Goal: Transaction & Acquisition: Purchase product/service

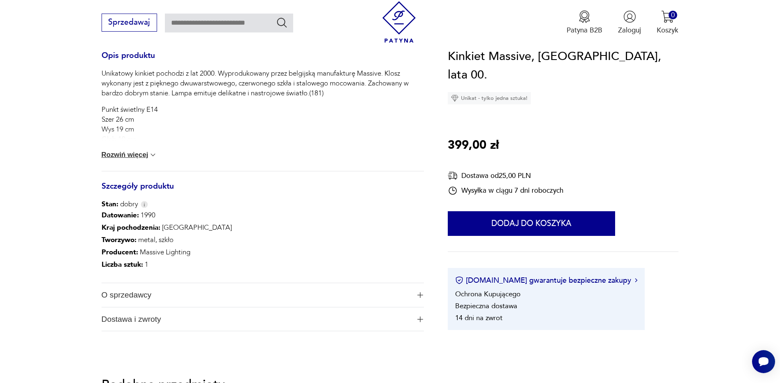
scroll to position [363, 0]
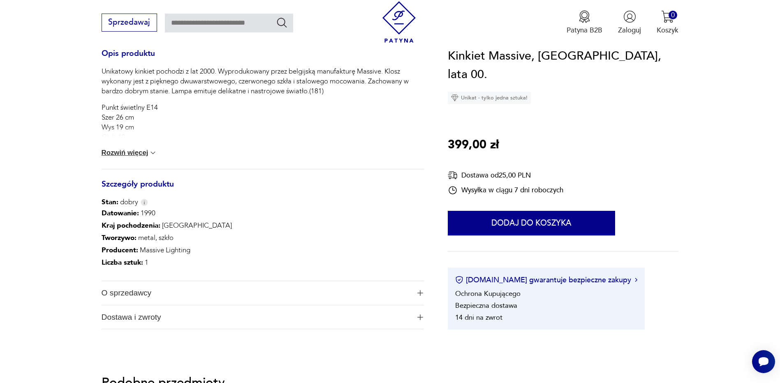
click at [421, 293] on img "button" at bounding box center [421, 293] width 6 height 6
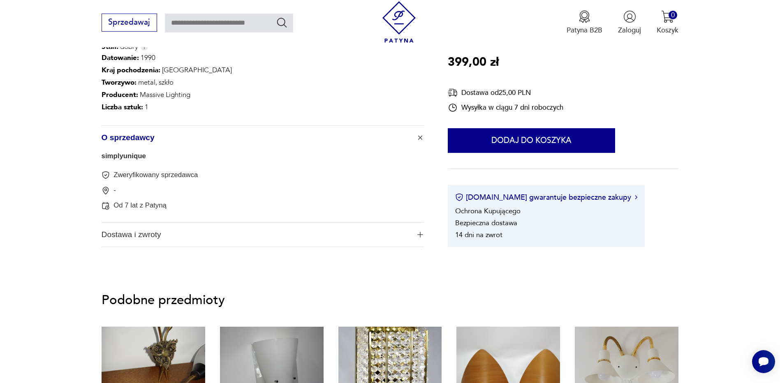
scroll to position [516, 0]
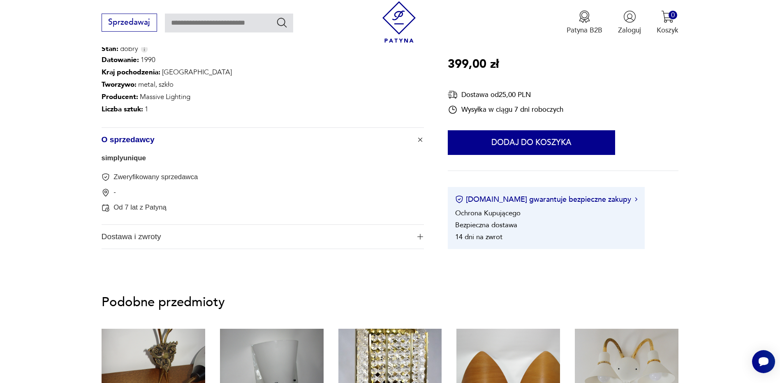
click at [422, 141] on img "button" at bounding box center [420, 140] width 8 height 8
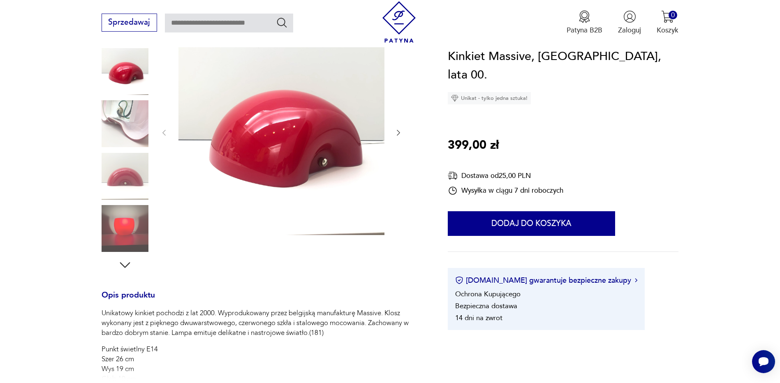
scroll to position [108, 0]
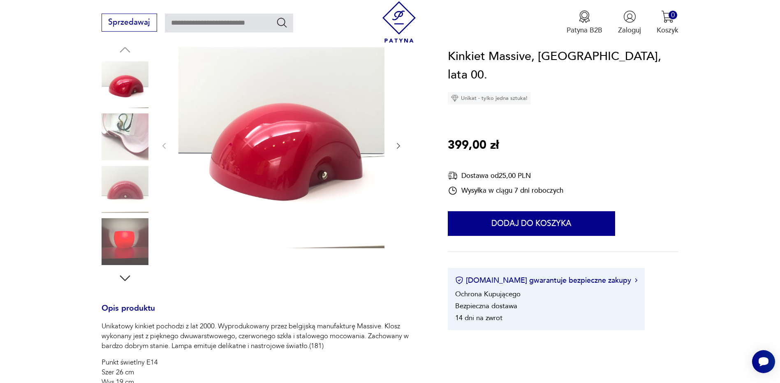
drag, startPoint x: 335, startPoint y: 263, endPoint x: 343, endPoint y: 231, distance: 32.5
click at [343, 231] on div at bounding box center [281, 164] width 243 height 244
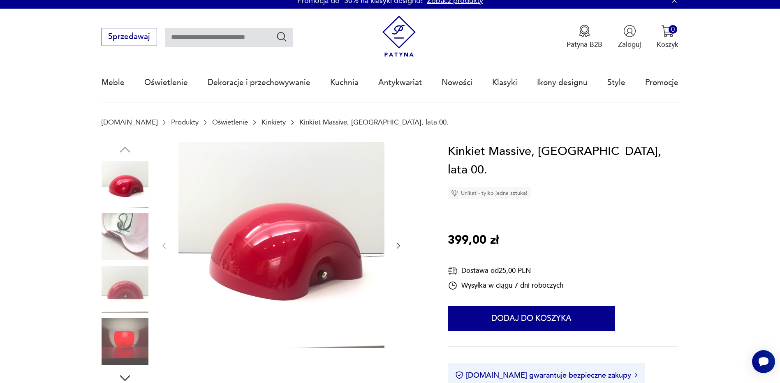
scroll to position [38, 0]
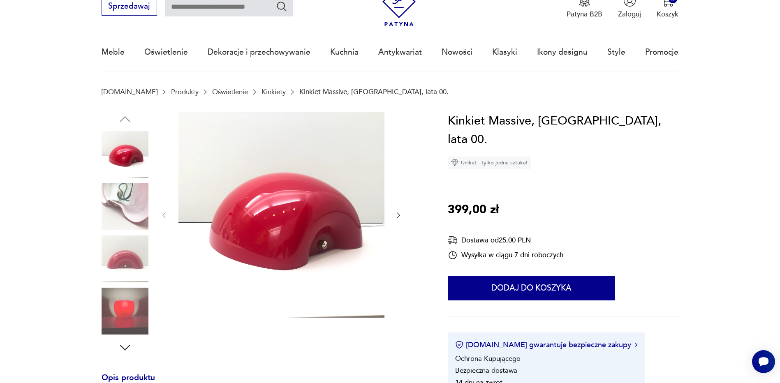
click at [123, 348] on icon "button" at bounding box center [125, 348] width 10 height 6
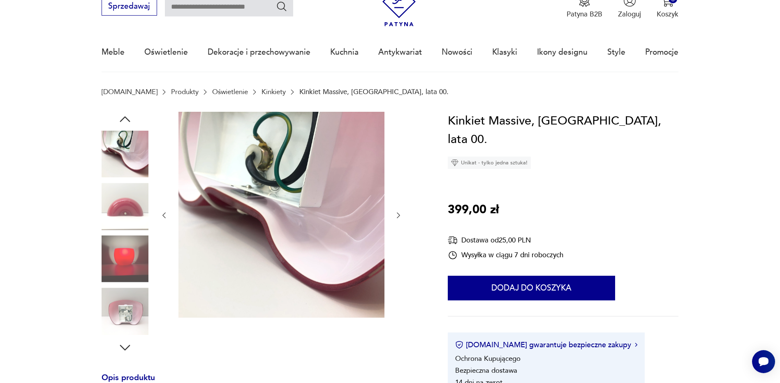
click at [123, 348] on icon "button" at bounding box center [125, 348] width 10 height 6
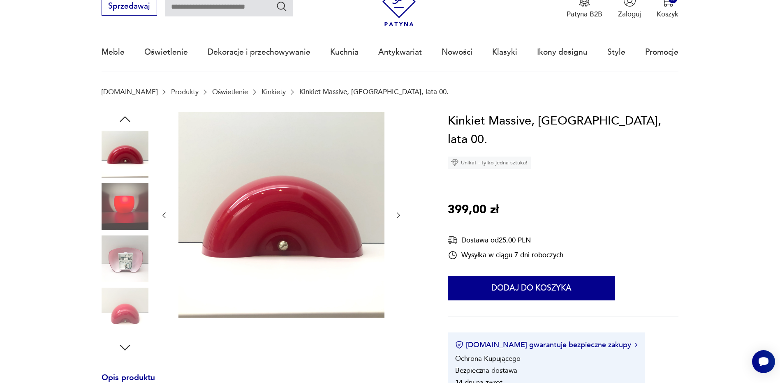
click at [123, 348] on icon "button" at bounding box center [125, 348] width 10 height 6
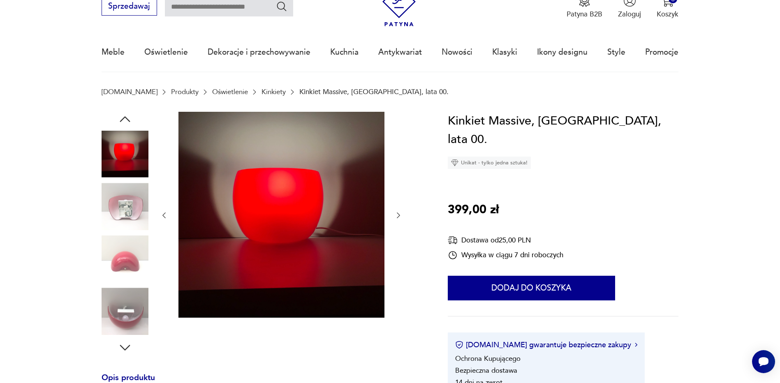
click at [123, 348] on icon "button" at bounding box center [125, 348] width 10 height 6
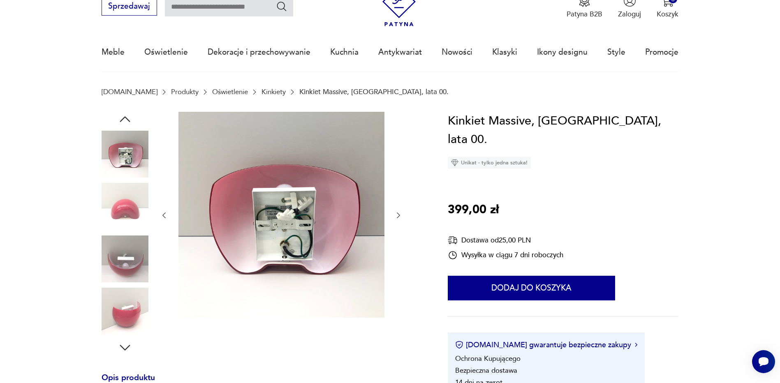
click at [123, 348] on icon "button" at bounding box center [125, 348] width 10 height 6
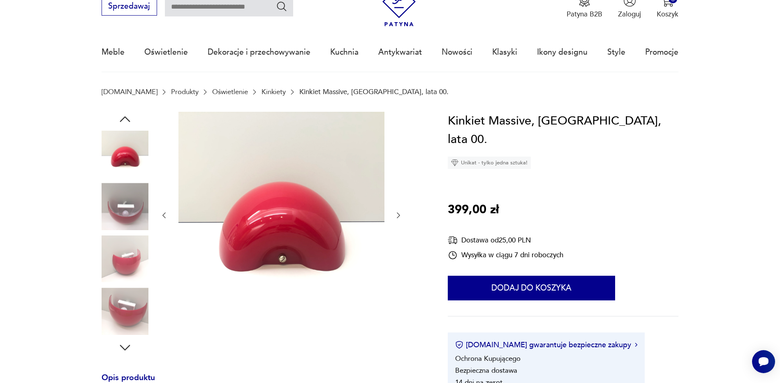
click at [123, 348] on icon "button" at bounding box center [125, 348] width 10 height 6
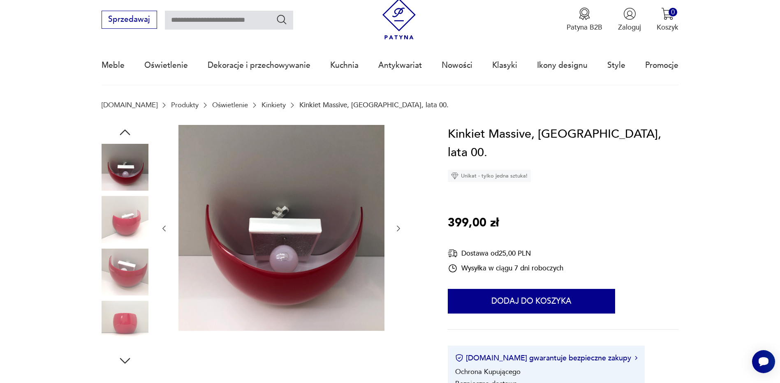
scroll to position [0, 0]
